Goal: Information Seeking & Learning: Learn about a topic

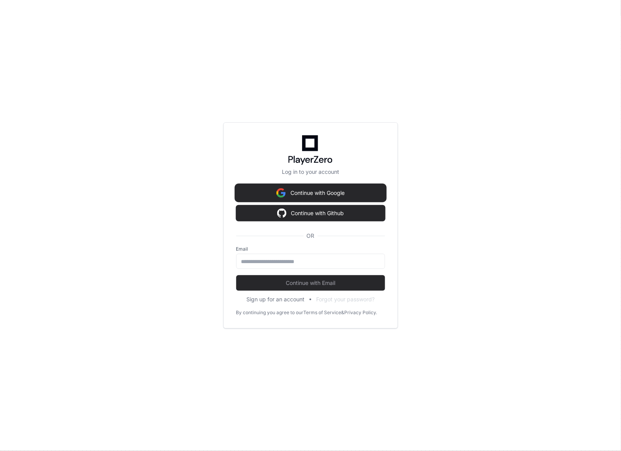
click at [319, 197] on button "Continue with Google" at bounding box center [310, 193] width 149 height 16
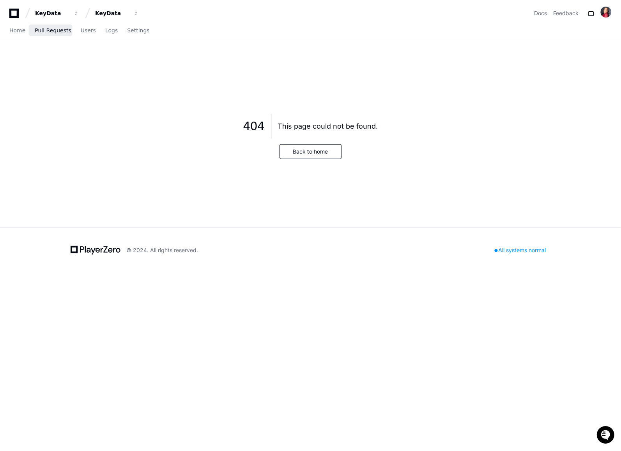
click at [42, 29] on span "Pull Requests" at bounding box center [53, 30] width 36 height 5
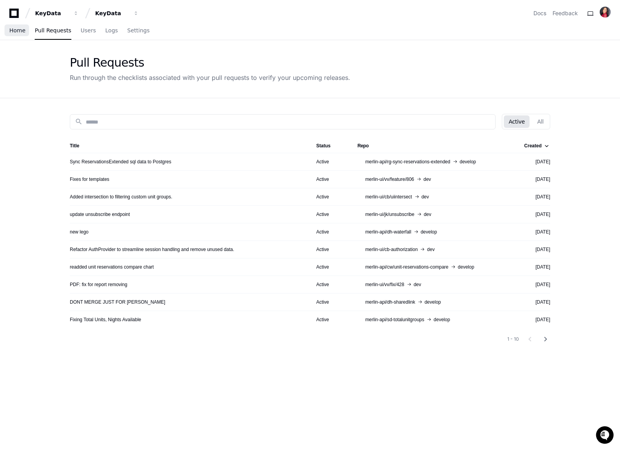
click at [10, 30] on span "Home" at bounding box center [17, 30] width 16 height 5
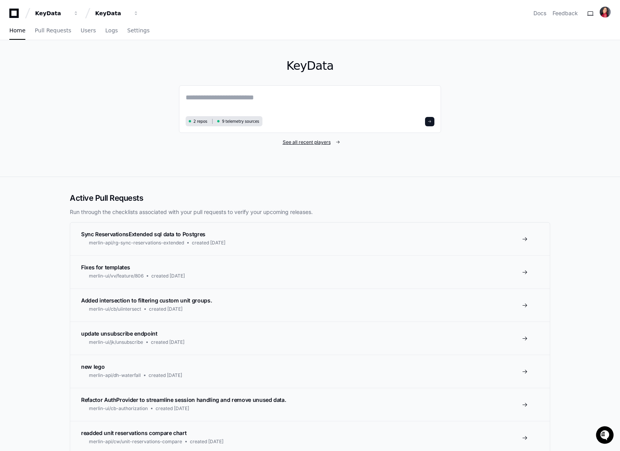
click at [306, 145] on span "See all recent players" at bounding box center [307, 142] width 48 height 6
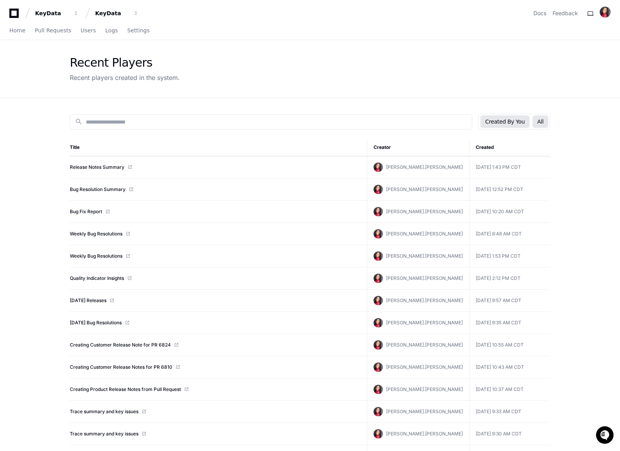
click at [538, 122] on button "All" at bounding box center [541, 121] width 16 height 12
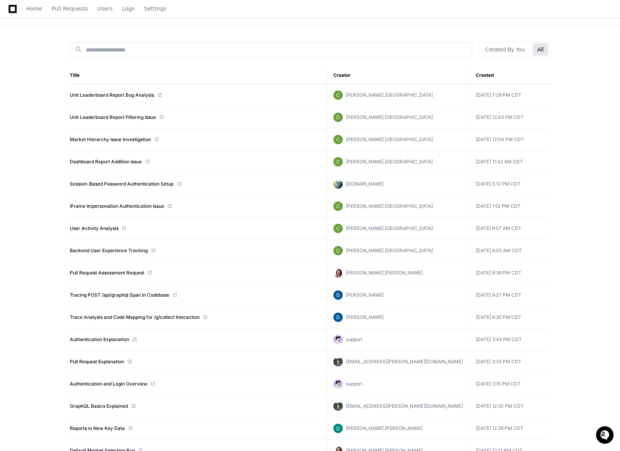
scroll to position [54, 0]
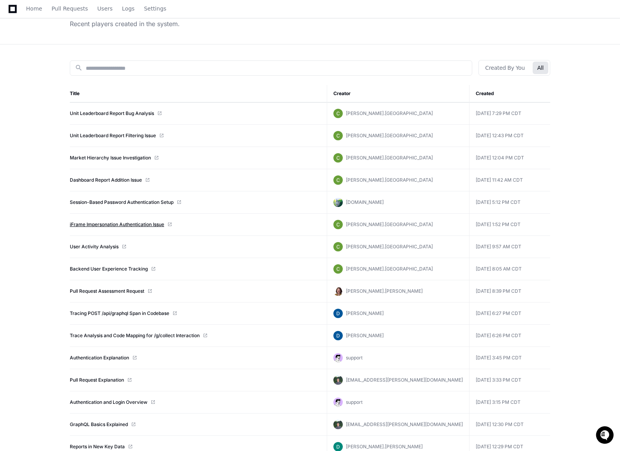
click at [146, 223] on link "iFrame Impersonation Authentication Issue" at bounding box center [117, 225] width 94 height 6
click at [87, 248] on link "User Activity Analysis" at bounding box center [94, 247] width 49 height 6
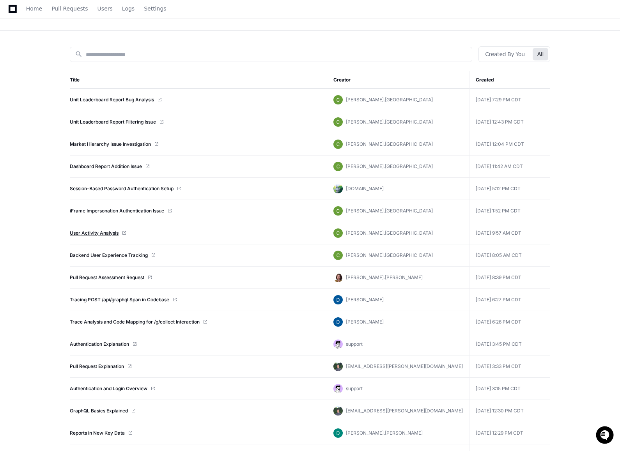
scroll to position [76, 0]
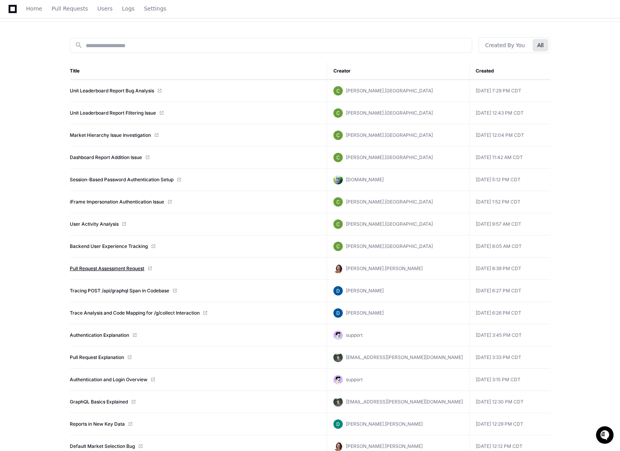
click at [90, 269] on link "Pull Request Assessment Request" at bounding box center [107, 269] width 75 height 6
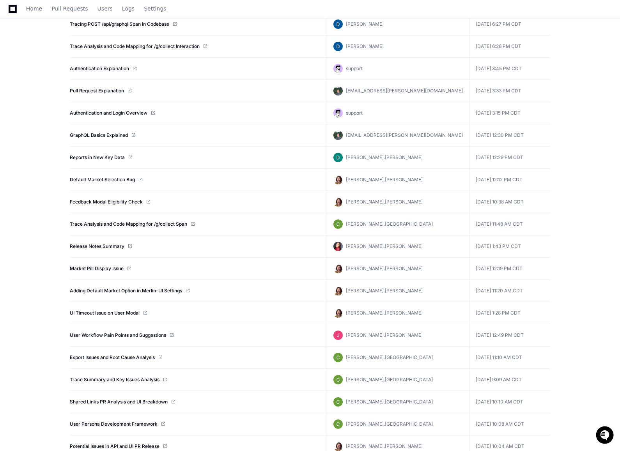
scroll to position [348, 0]
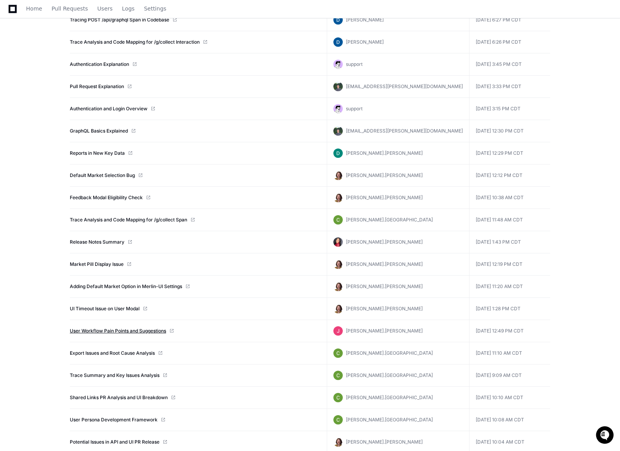
click at [90, 333] on link "User Workflow Pain Points and Suggestions" at bounding box center [118, 331] width 96 height 6
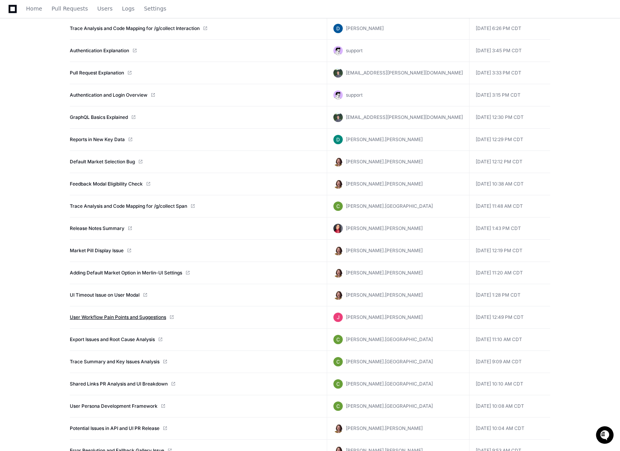
scroll to position [364, 0]
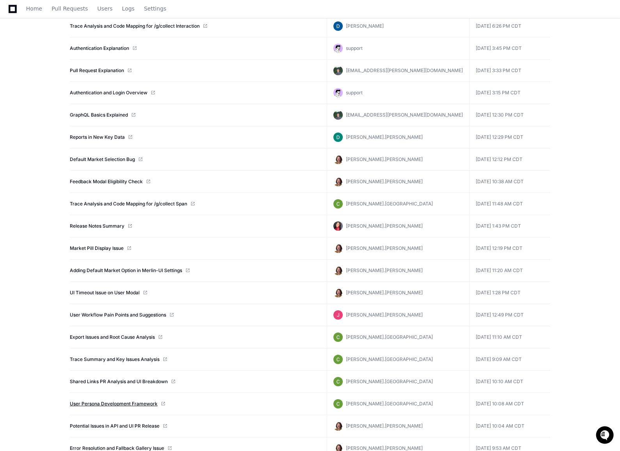
click at [93, 405] on link "User Persona Development Framework" at bounding box center [114, 404] width 88 height 6
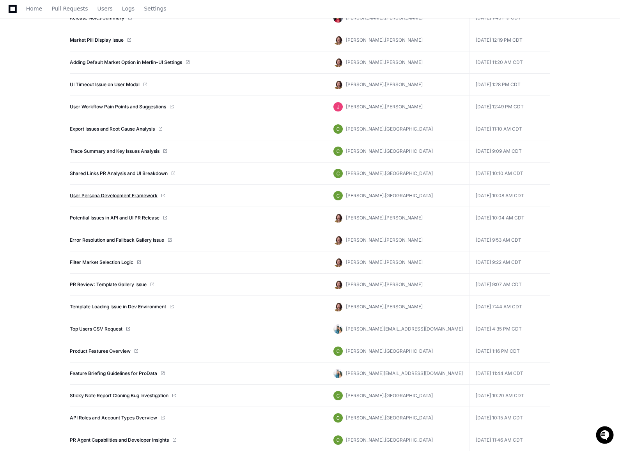
scroll to position [572, 0]
click at [110, 354] on link "Product Features Overview" at bounding box center [100, 351] width 61 height 6
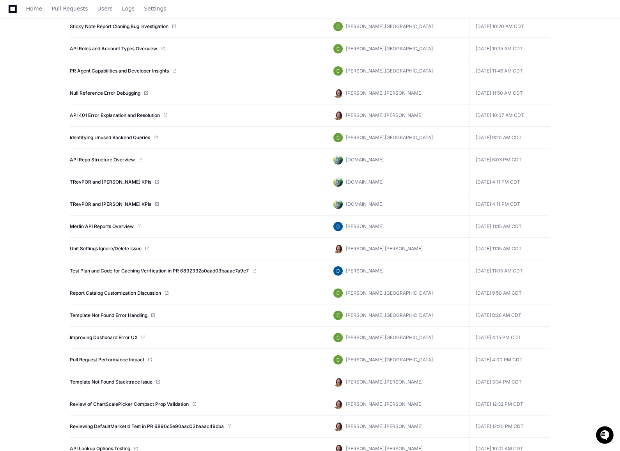
scroll to position [942, 0]
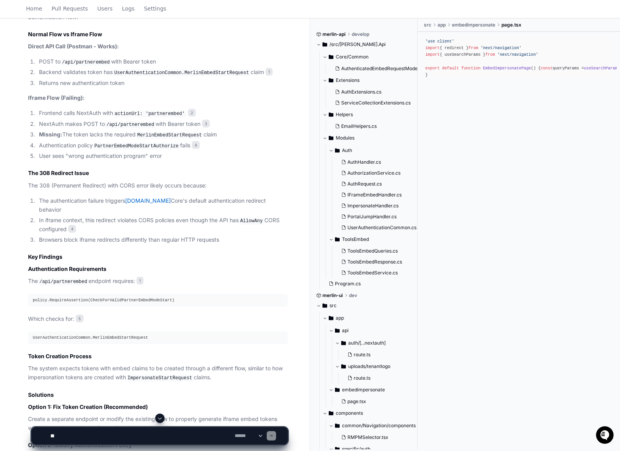
scroll to position [713, 0]
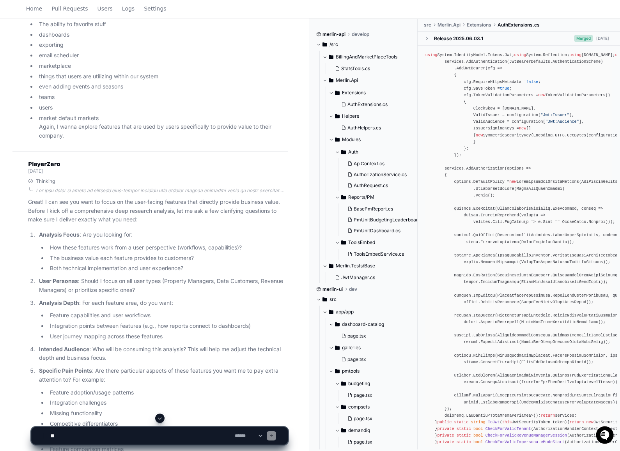
scroll to position [2310, 0]
